Goal: Navigation & Orientation: Find specific page/section

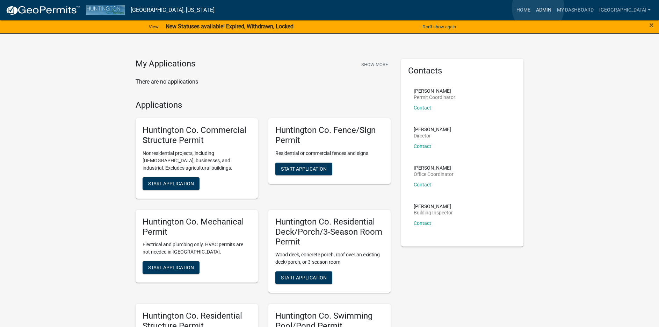
click at [538, 8] on link "Admin" at bounding box center [543, 9] width 21 height 13
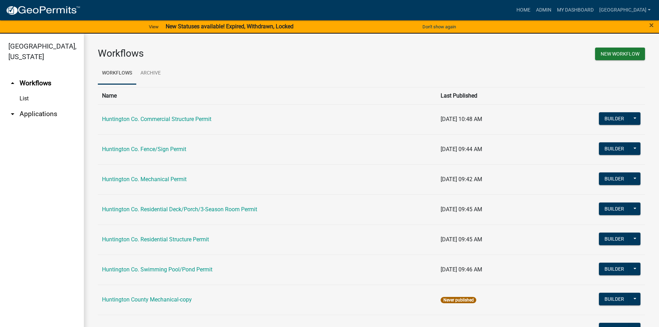
click at [40, 112] on link "arrow_drop_down Applications" at bounding box center [42, 114] width 84 height 17
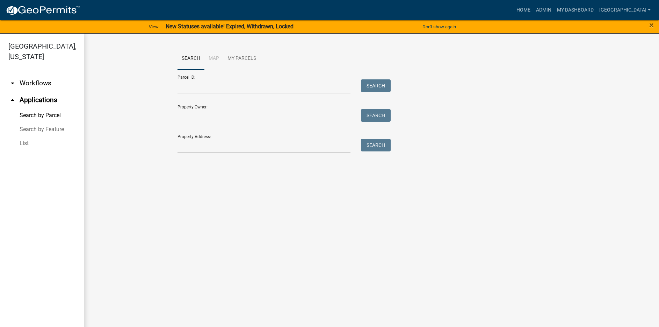
click at [24, 145] on link "List" at bounding box center [42, 143] width 84 height 14
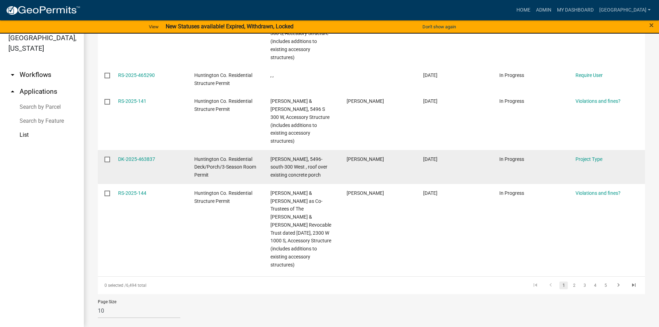
scroll to position [362, 0]
